Goal: Task Accomplishment & Management: Manage account settings

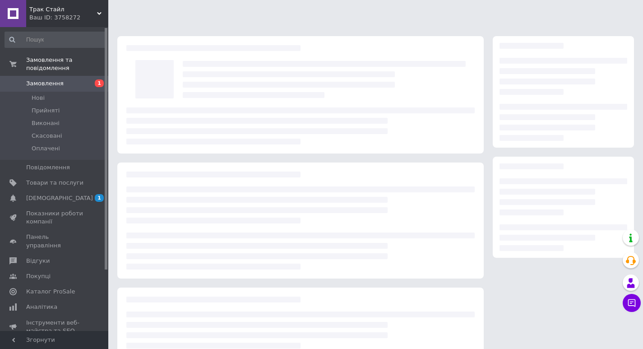
scroll to position [64, 0]
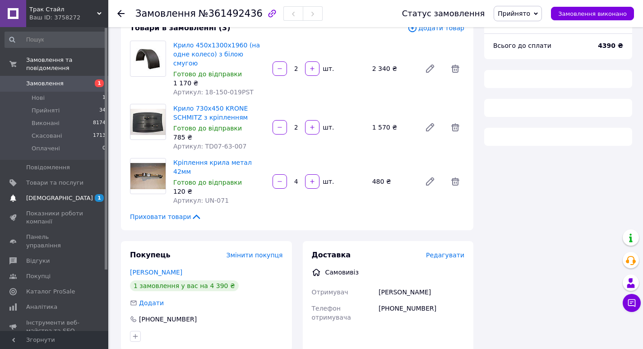
click at [69, 194] on span "[DEMOGRAPHIC_DATA]" at bounding box center [54, 198] width 57 height 8
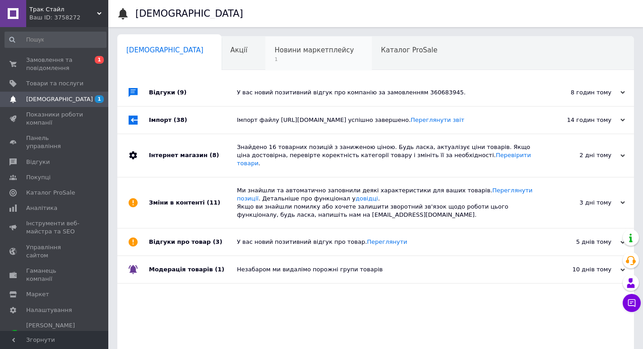
click at [274, 52] on span "Новини маркетплейсу" at bounding box center [313, 50] width 79 height 8
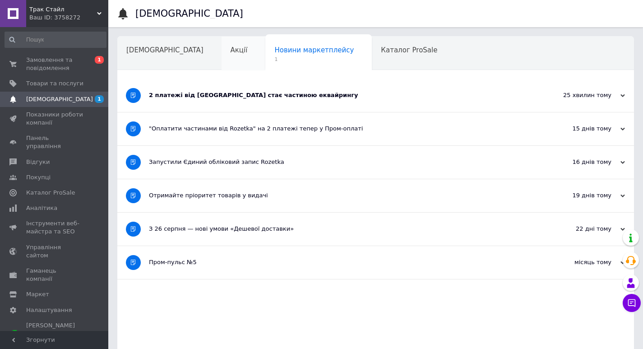
click at [231, 54] on span "Акції" at bounding box center [239, 50] width 17 height 8
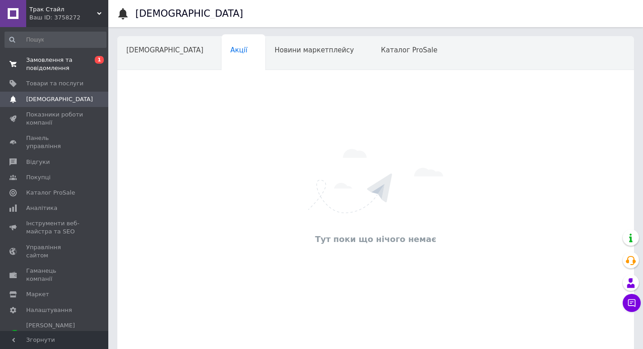
click at [56, 64] on span "Замовлення та повідомлення" at bounding box center [54, 64] width 57 height 16
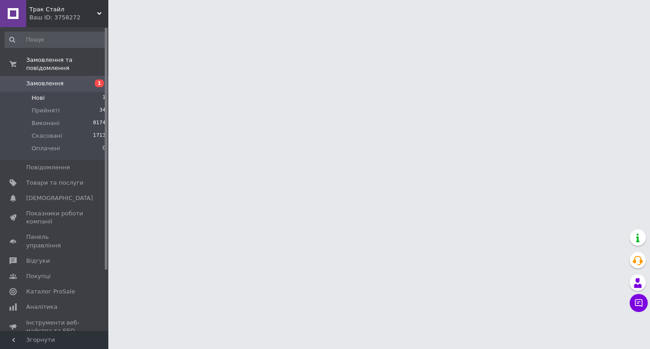
click at [49, 94] on li "Нові 1" at bounding box center [55, 98] width 111 height 13
click at [50, 106] on span "Прийняті" at bounding box center [46, 110] width 28 height 8
click at [55, 106] on span "Прийняті" at bounding box center [46, 110] width 28 height 8
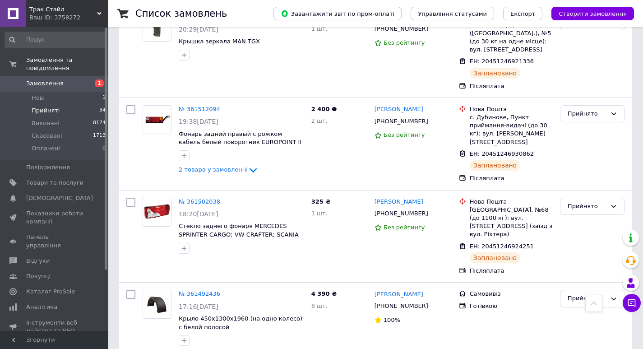
scroll to position [993, 0]
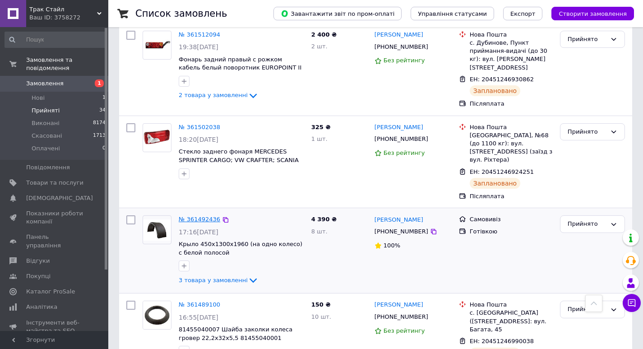
click at [206, 216] on link "№ 361492436" at bounding box center [200, 219] width 42 height 7
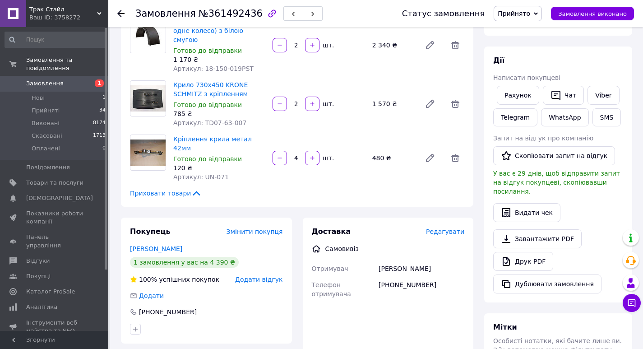
scroll to position [71, 0]
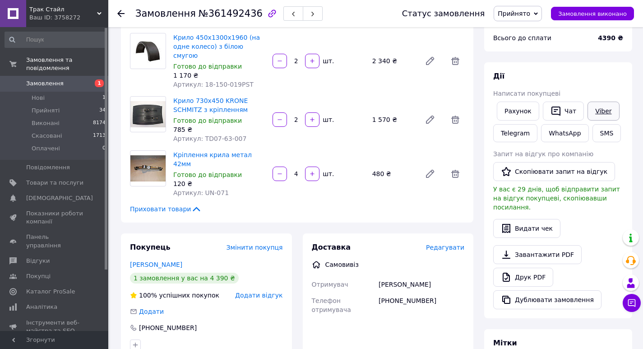
click at [595, 110] on link "Viber" at bounding box center [603, 111] width 32 height 19
